Goal: Check status: Check status

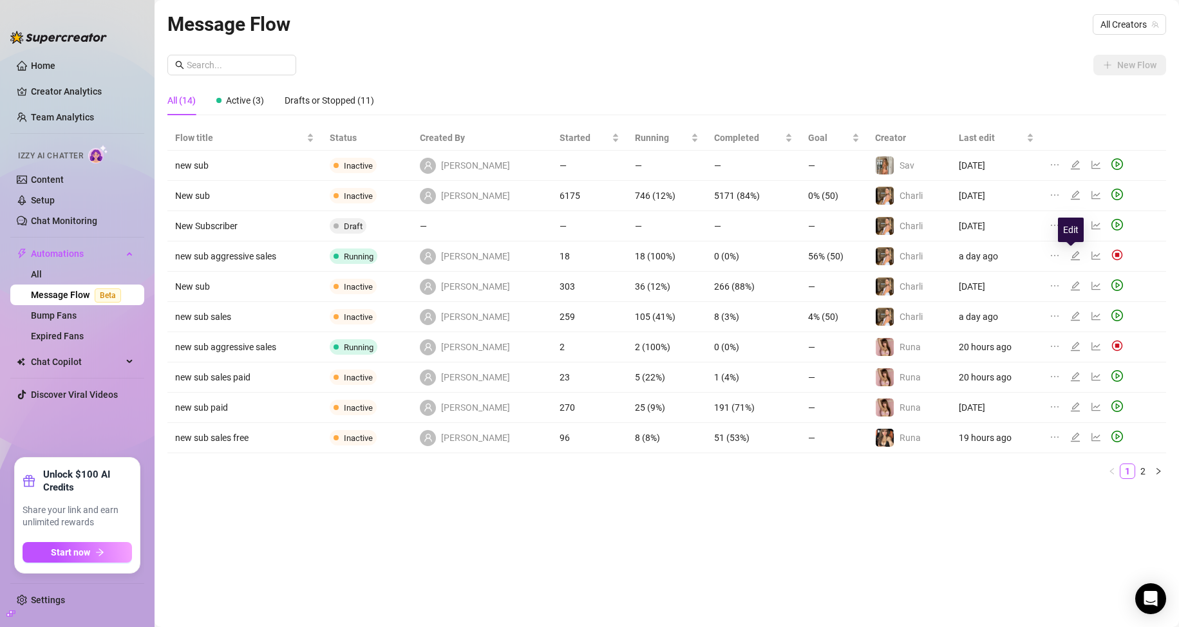
click at [1070, 258] on icon "edit" at bounding box center [1075, 256] width 10 height 10
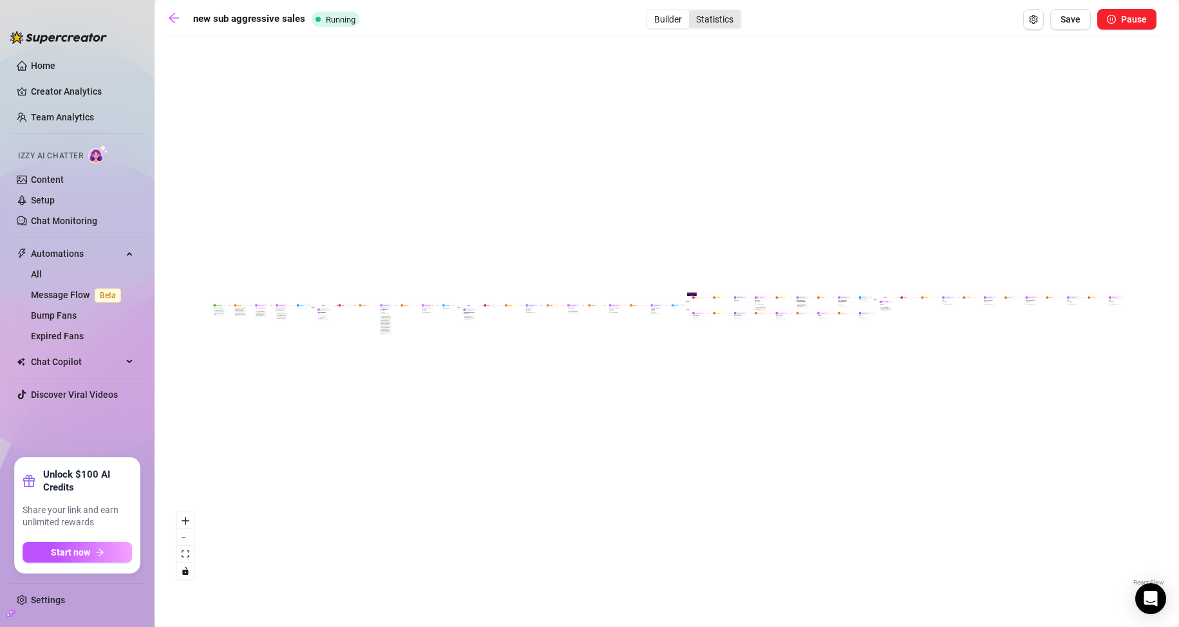
click at [708, 20] on div "Statistics" at bounding box center [715, 19] width 52 height 18
click at [692, 12] on input "Statistics" at bounding box center [692, 12] width 0 height 0
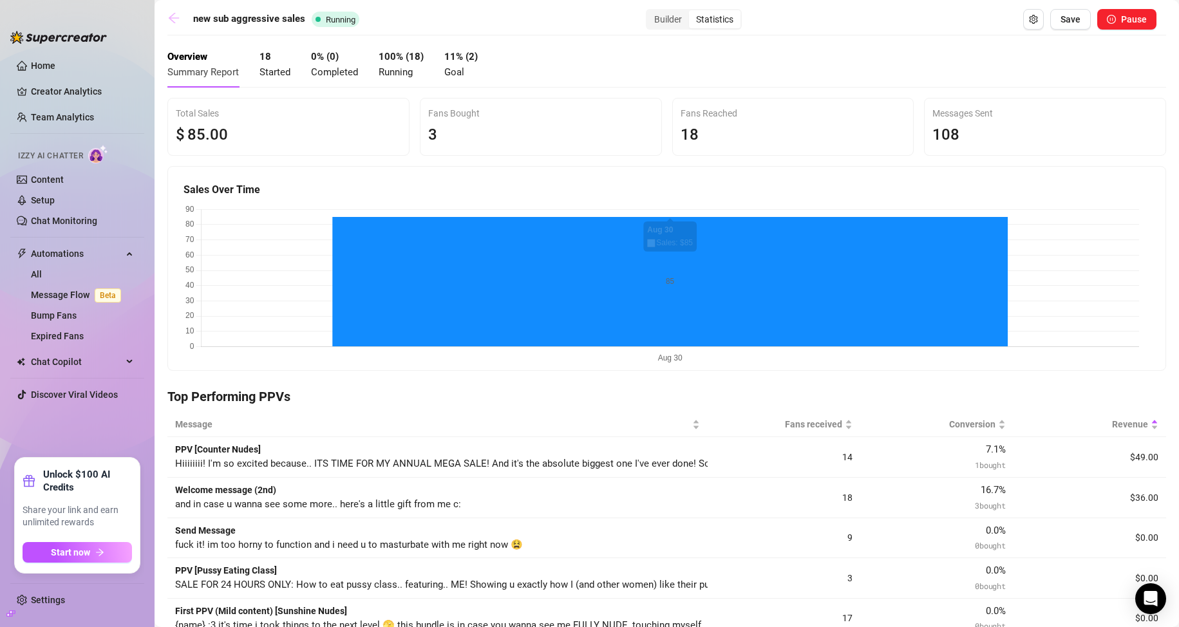
click at [180, 19] on link at bounding box center [176, 19] width 19 height 15
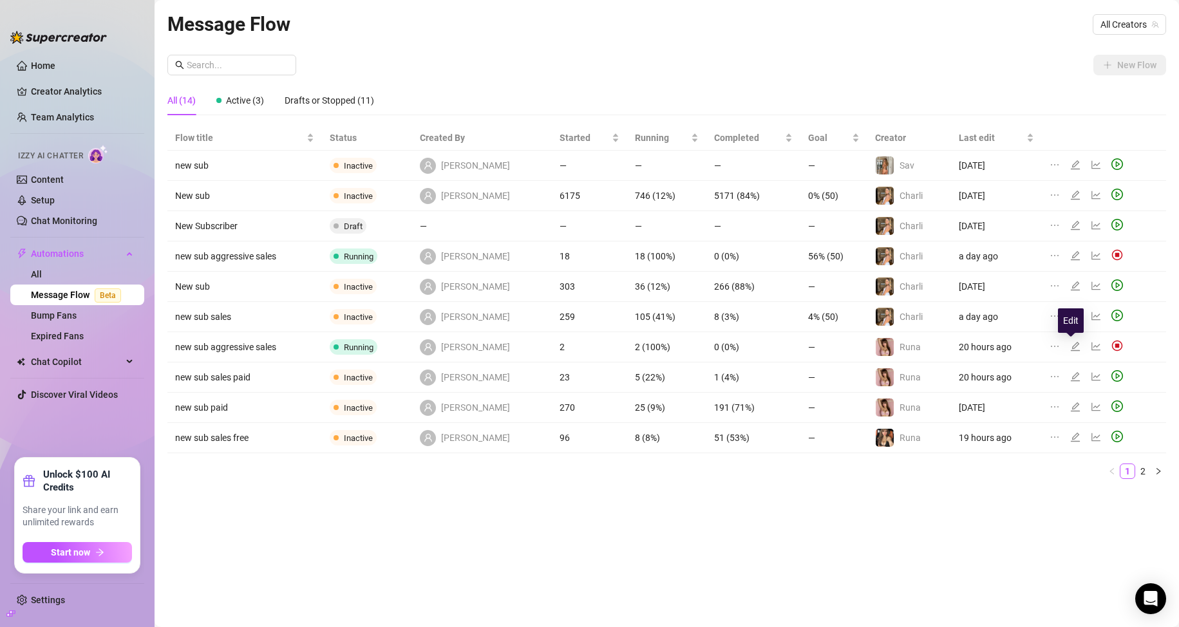
click at [1072, 346] on icon "edit" at bounding box center [1074, 346] width 9 height 9
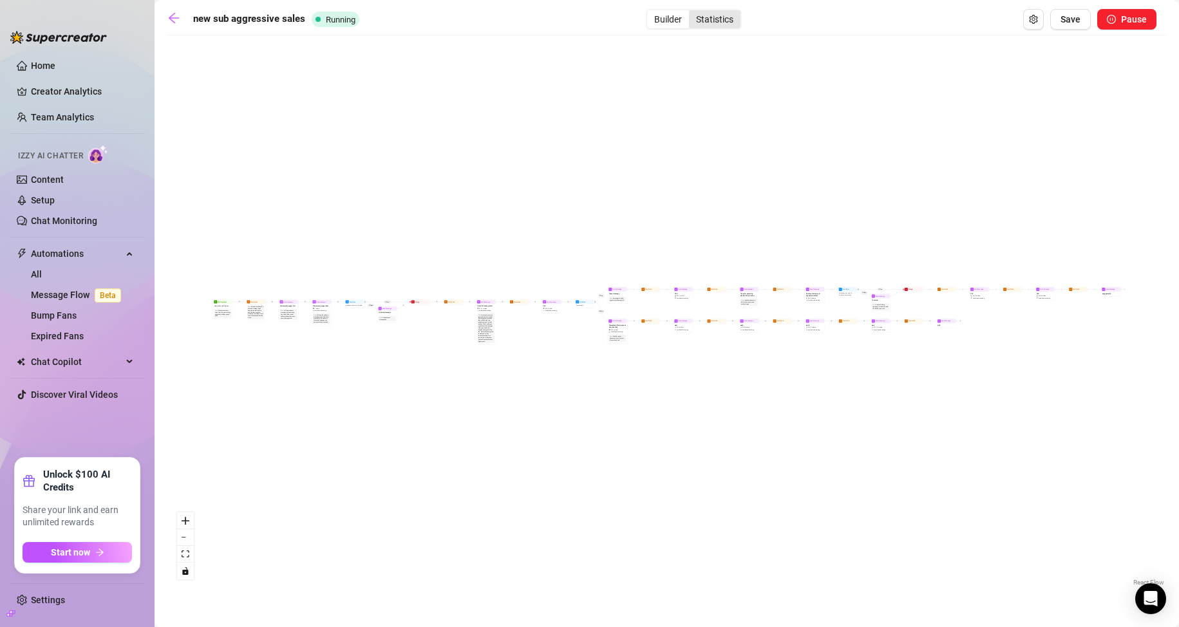
click at [711, 24] on div "Statistics" at bounding box center [715, 19] width 52 height 18
click at [692, 12] on input "Statistics" at bounding box center [692, 12] width 0 height 0
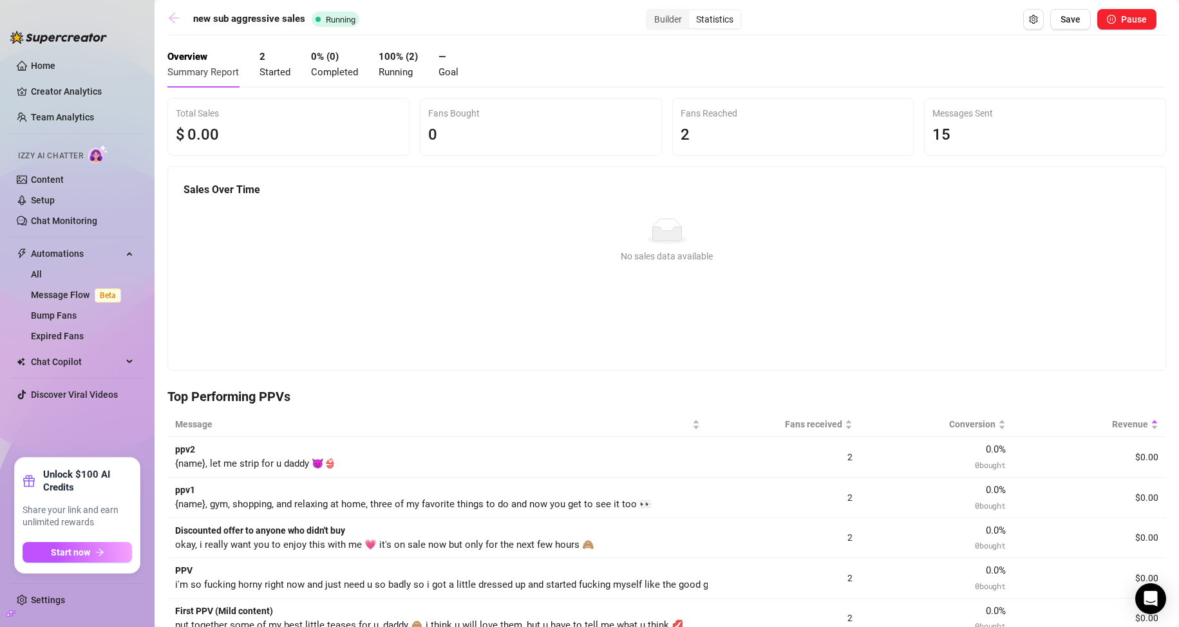
click at [173, 19] on icon "arrow-left" at bounding box center [173, 18] width 13 height 13
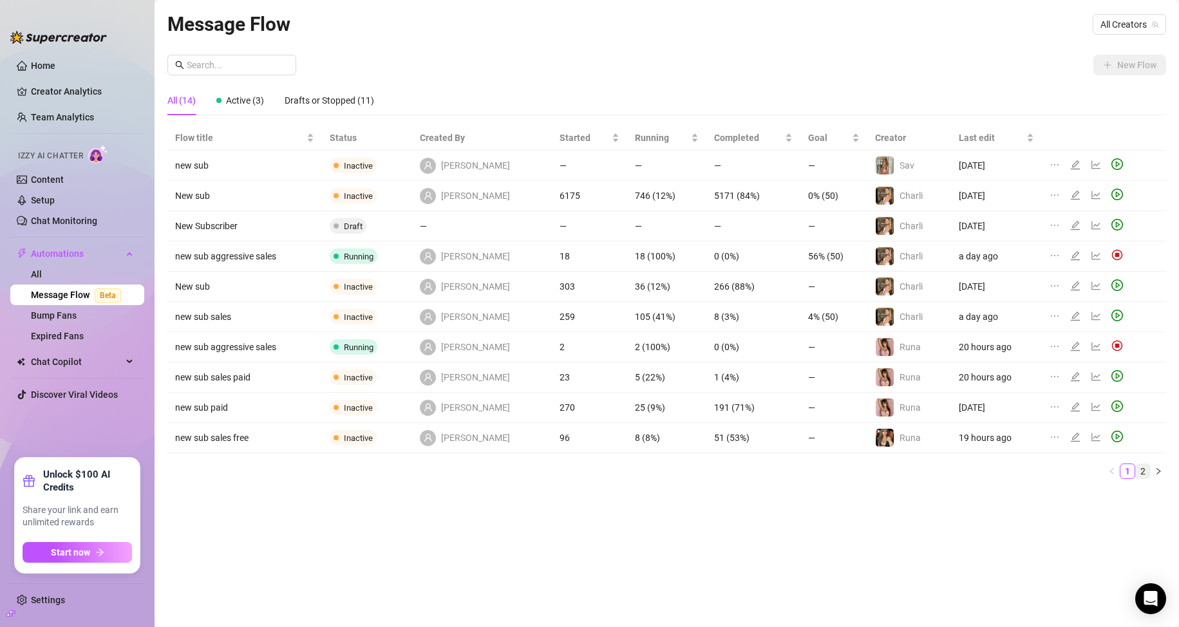
click at [1144, 473] on link "2" at bounding box center [1143, 471] width 14 height 14
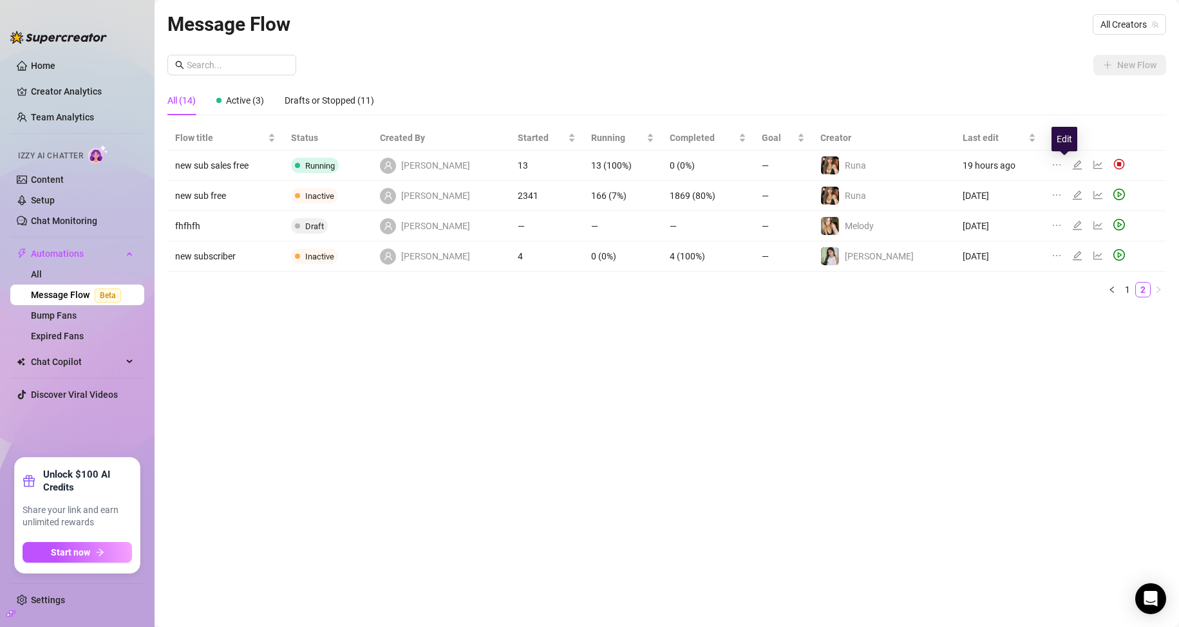
click at [1072, 164] on icon "edit" at bounding box center [1077, 165] width 10 height 10
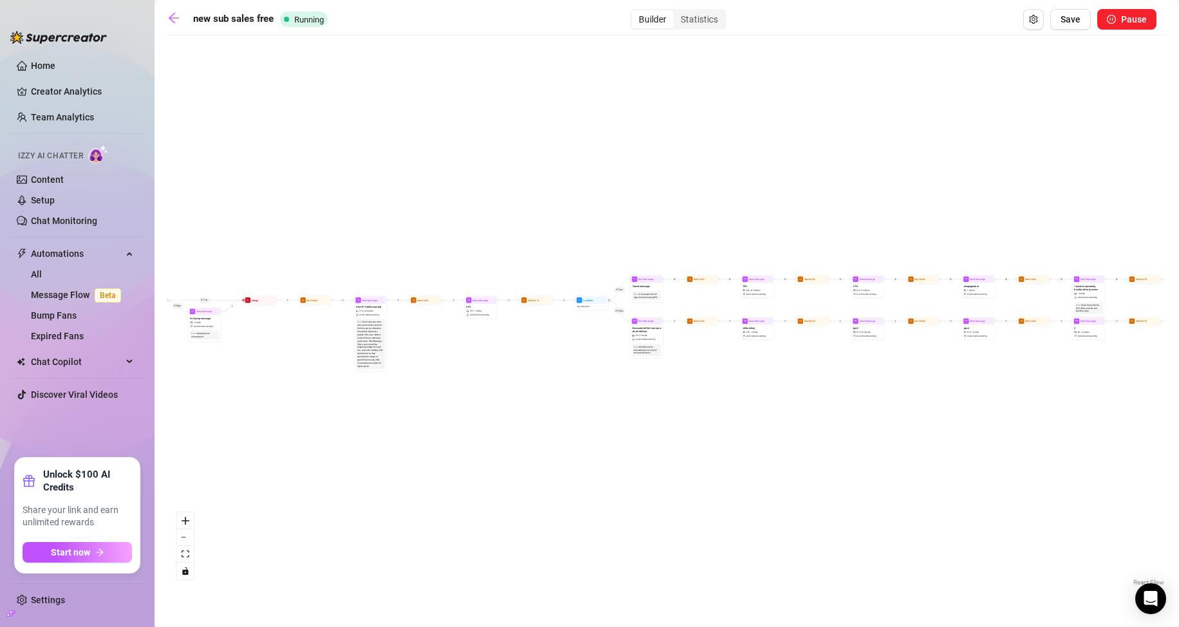
drag, startPoint x: 786, startPoint y: 457, endPoint x: 571, endPoint y: 437, distance: 215.9
click at [572, 437] on div "If True If True If False If True If False If False Wait for 1h Send Message 6 $…" at bounding box center [666, 315] width 999 height 547
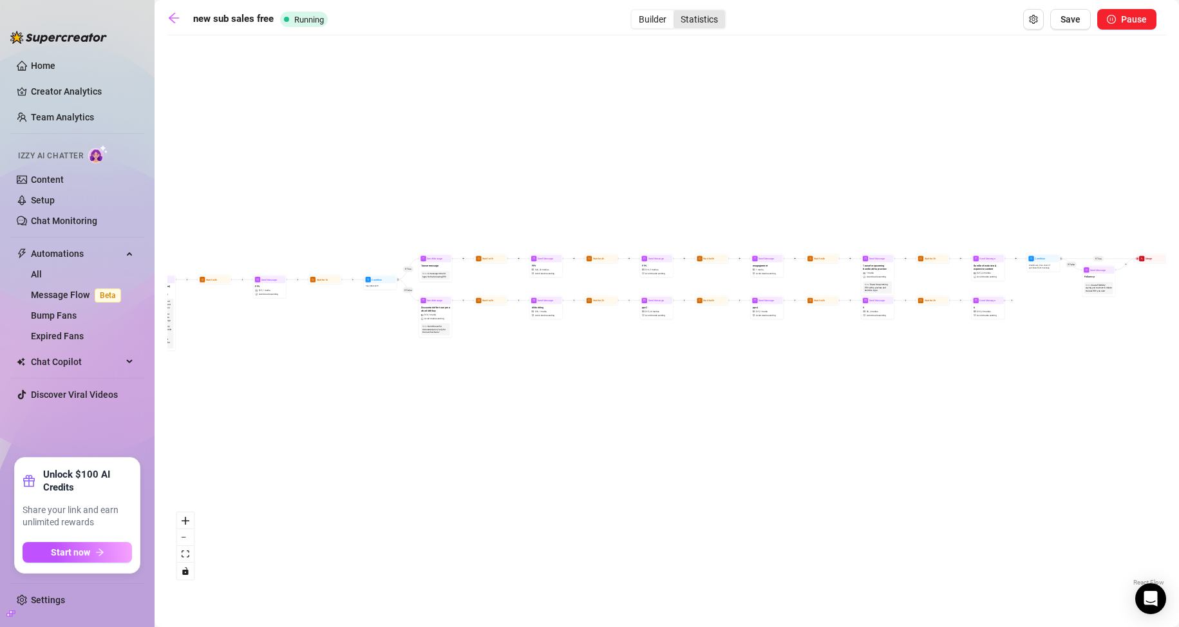
click at [692, 19] on div "Statistics" at bounding box center [700, 19] width 52 height 18
click at [677, 12] on input "Statistics" at bounding box center [677, 12] width 0 height 0
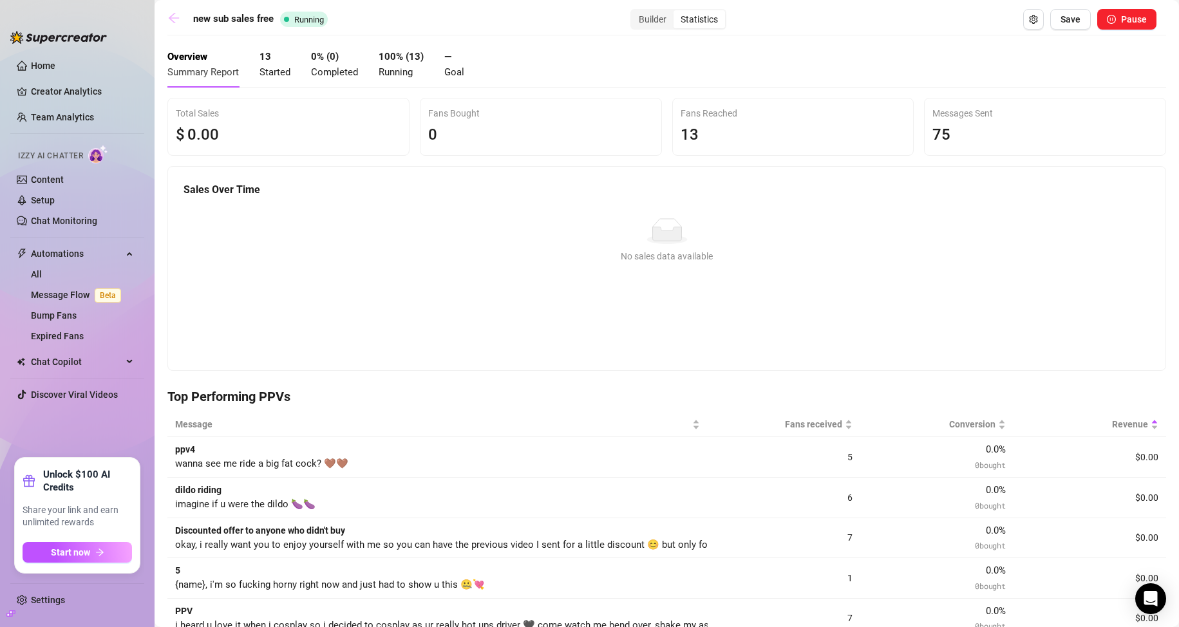
click at [167, 22] on icon "arrow-left" at bounding box center [173, 18] width 13 height 13
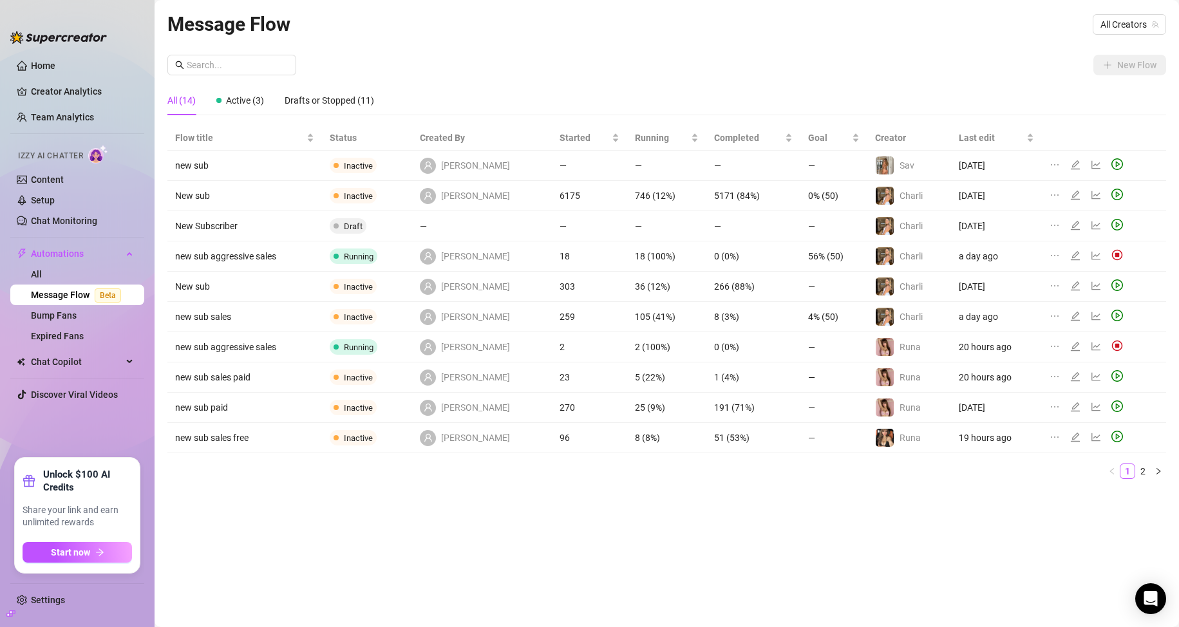
drag, startPoint x: 1137, startPoint y: 472, endPoint x: 1130, endPoint y: 453, distance: 20.6
click at [1138, 472] on link "2" at bounding box center [1143, 471] width 14 height 14
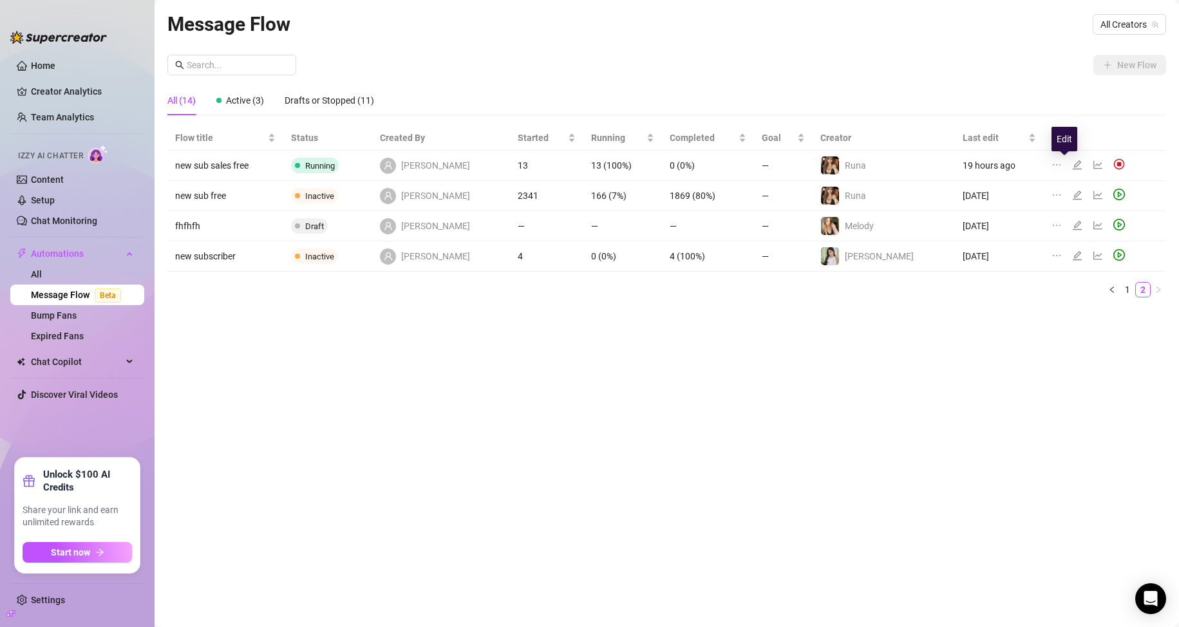
click at [1072, 164] on icon "edit" at bounding box center [1077, 165] width 10 height 10
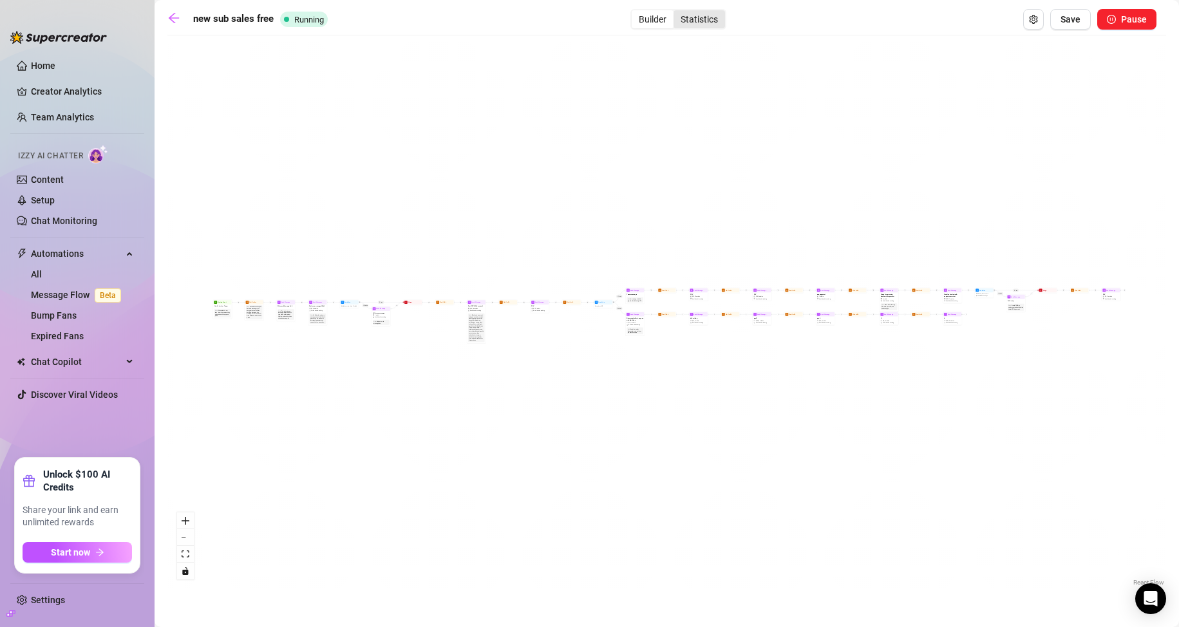
click at [683, 17] on div "Statistics" at bounding box center [700, 19] width 52 height 18
click at [677, 12] on input "Statistics" at bounding box center [677, 12] width 0 height 0
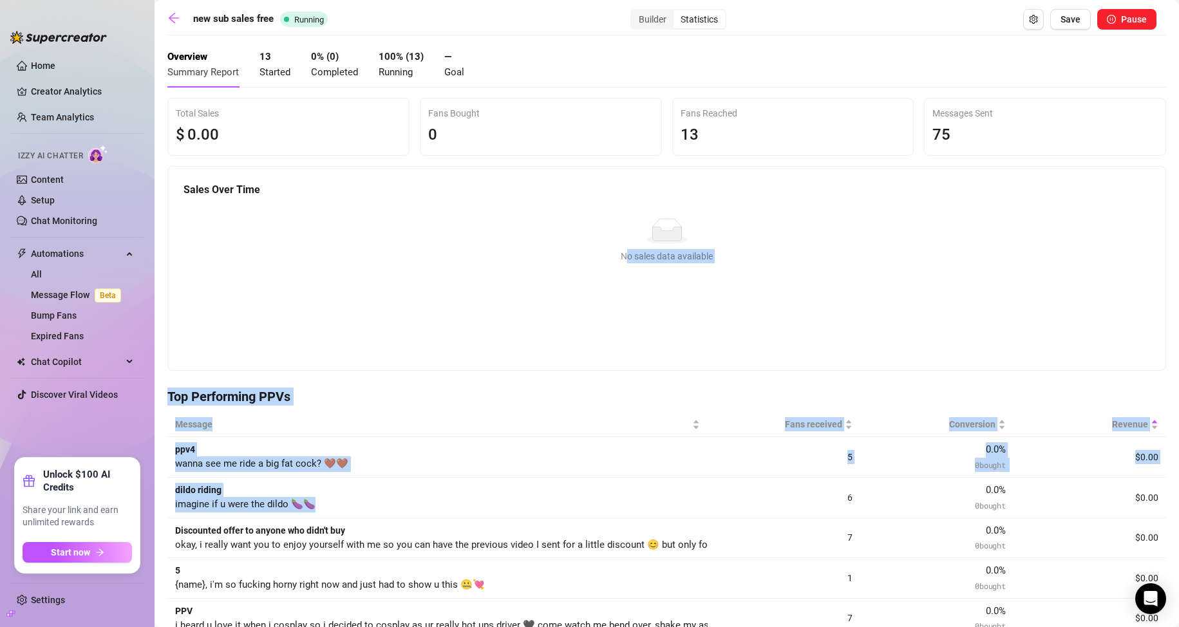
drag, startPoint x: 650, startPoint y: 505, endPoint x: 619, endPoint y: 287, distance: 219.8
click at [619, 288] on div "Total Sales $ 0 .00 Fans Bought 0 Fans Reached 13 Messages Sent 75 Sales Over T…" at bounding box center [666, 604] width 999 height 1013
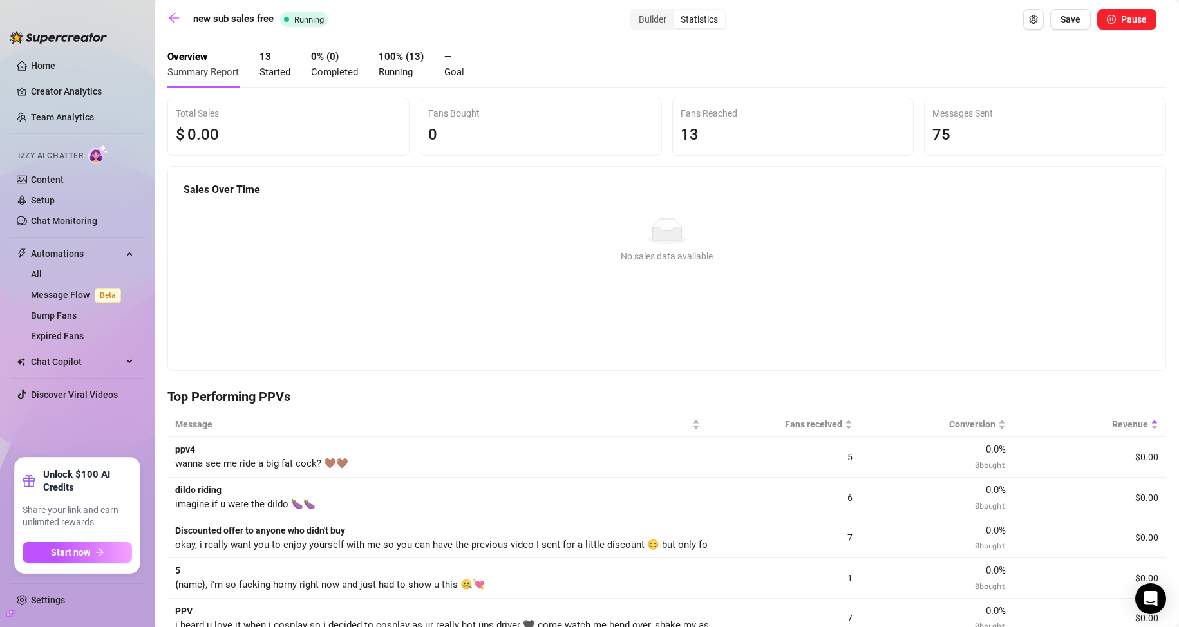
click at [598, 354] on div "Sales Over Time No data No sales data available" at bounding box center [667, 263] width 998 height 193
click at [174, 15] on icon "arrow-left" at bounding box center [173, 18] width 13 height 13
